Goal: Information Seeking & Learning: Learn about a topic

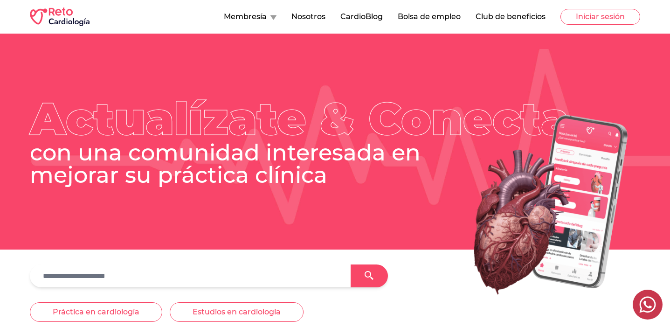
click at [317, 17] on button "Nosotros" at bounding box center [309, 16] width 34 height 11
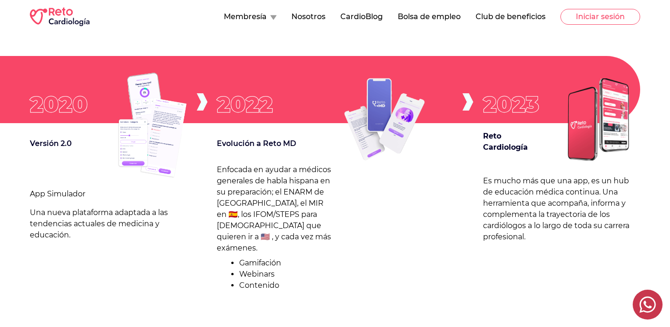
scroll to position [1166, 0]
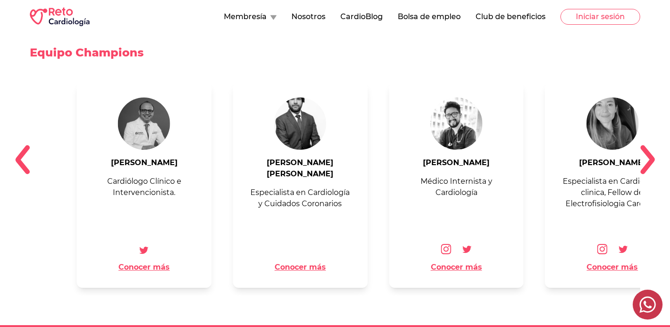
click at [306, 194] on p "Especialista en Cardiología y Cuidados Coronarios" at bounding box center [300, 198] width 105 height 22
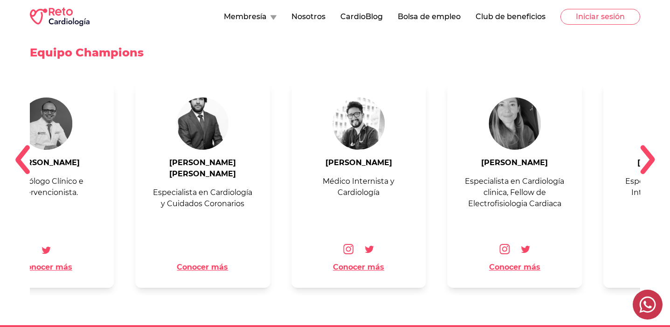
click at [242, 190] on p "Especialista en Cardiología y Cuidados Coronarios" at bounding box center [202, 198] width 105 height 22
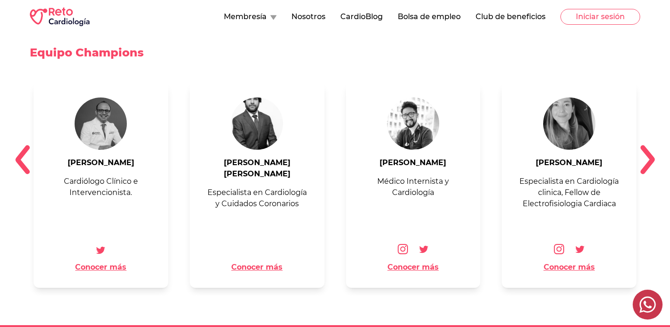
click at [240, 187] on p "Especialista en Cardiología y Cuidados Coronarios" at bounding box center [257, 198] width 105 height 22
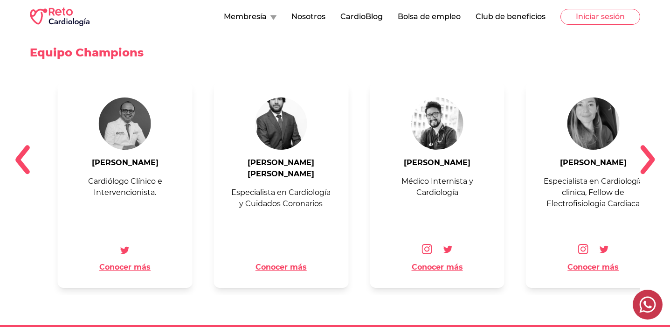
click at [261, 187] on p "Especialista en Cardiología y Cuidados Coronarios" at bounding box center [281, 198] width 105 height 22
